Goal: Complete application form

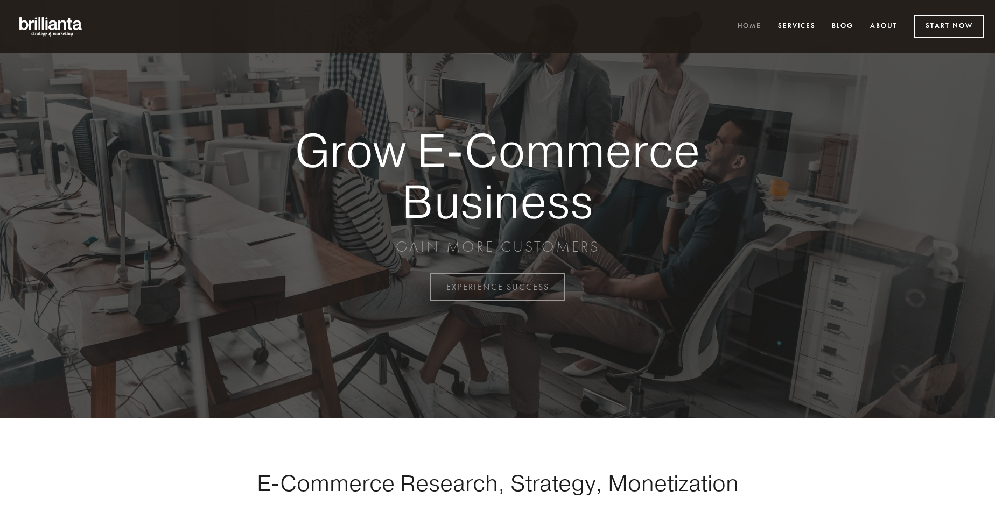
scroll to position [2822, 0]
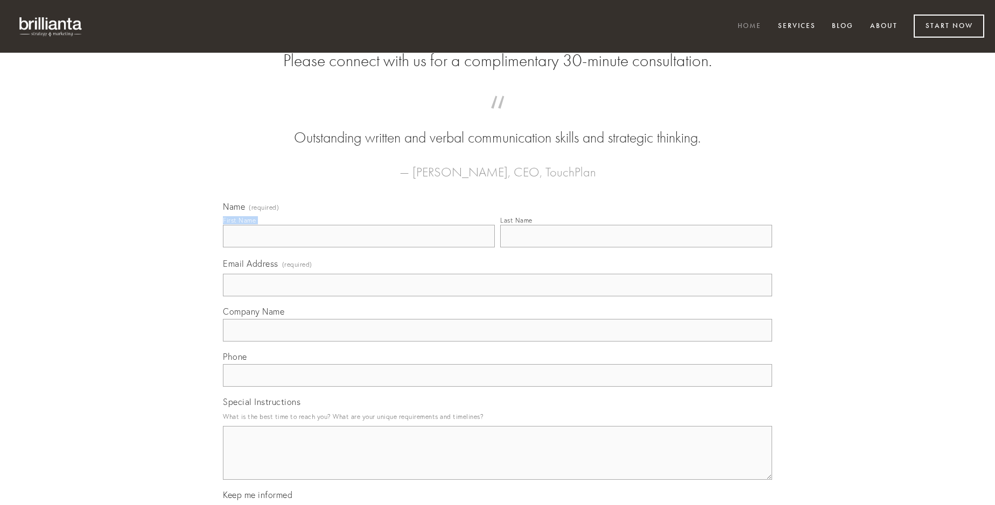
type input "[PERSON_NAME]"
click at [636, 248] on input "Last Name" at bounding box center [636, 236] width 272 height 23
type input "[PERSON_NAME]"
click at [497, 297] on input "Email Address (required)" at bounding box center [497, 285] width 549 height 23
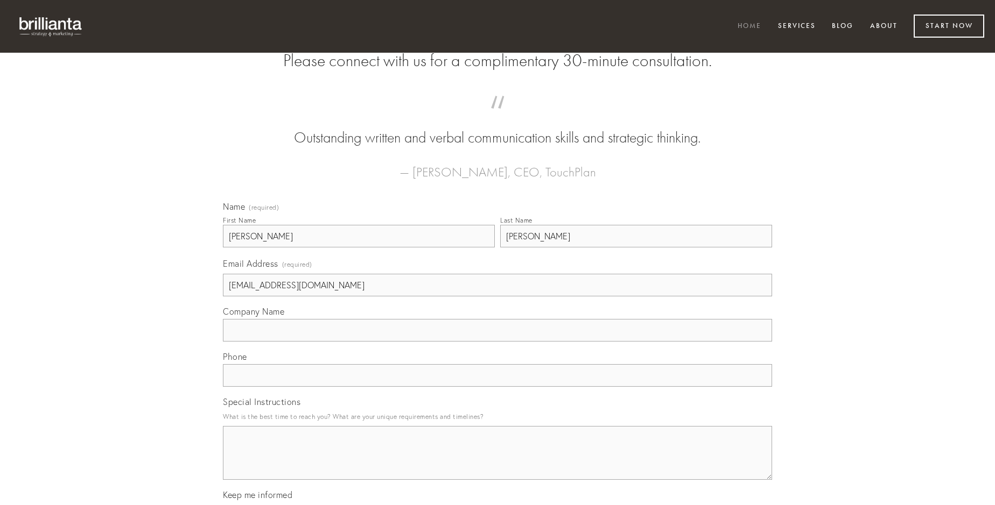
type input "[EMAIL_ADDRESS][DOMAIN_NAME]"
click at [497, 342] on input "Company Name" at bounding box center [497, 330] width 549 height 23
type input "carbo"
click at [497, 387] on input "text" at bounding box center [497, 375] width 549 height 23
click at [497, 463] on textarea "Special Instructions" at bounding box center [497, 453] width 549 height 54
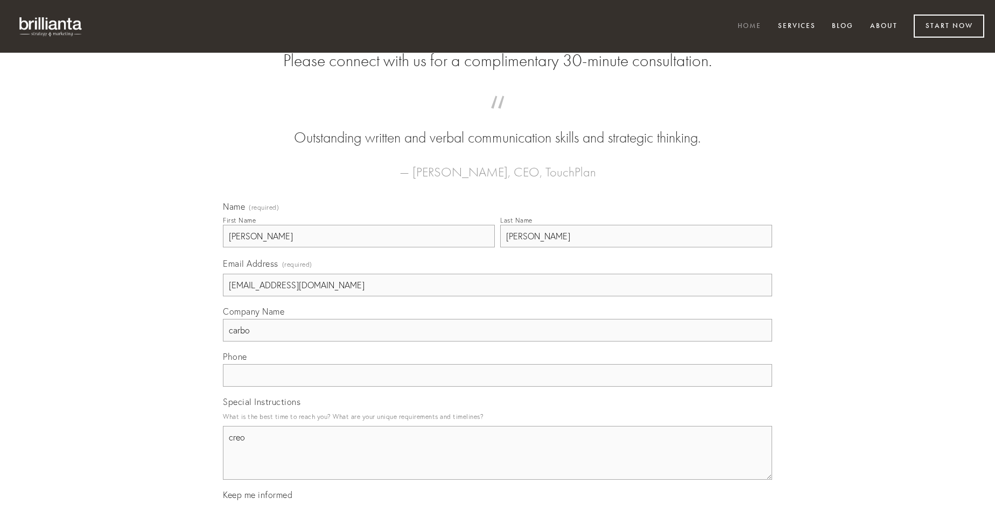
type textarea "creo"
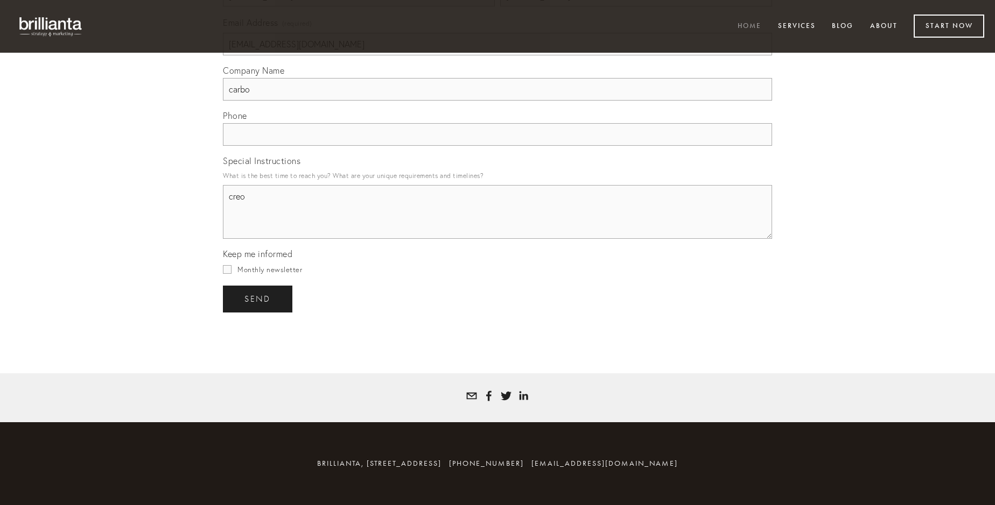
click at [258, 299] on span "send" at bounding box center [257, 299] width 26 height 10
